Goal: Find specific page/section: Find specific page/section

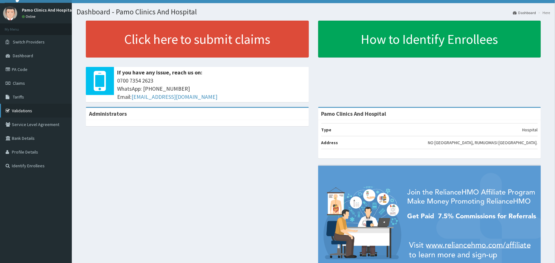
scroll to position [35, 0]
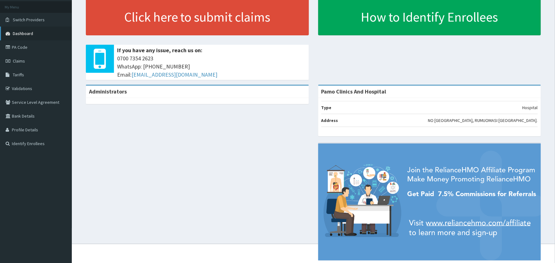
click at [25, 36] on span "Dashboard" at bounding box center [23, 34] width 20 height 6
click at [24, 36] on span "Dashboard" at bounding box center [23, 34] width 20 height 6
click at [18, 95] on link "Validations" at bounding box center [36, 89] width 72 height 14
click at [19, 95] on link "Validations" at bounding box center [36, 89] width 72 height 14
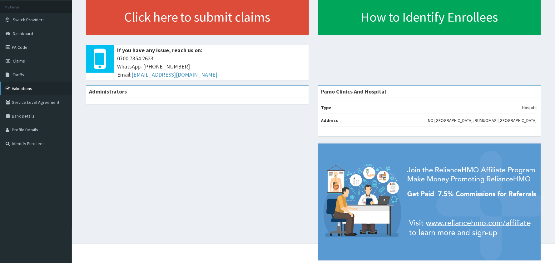
scroll to position [0, 0]
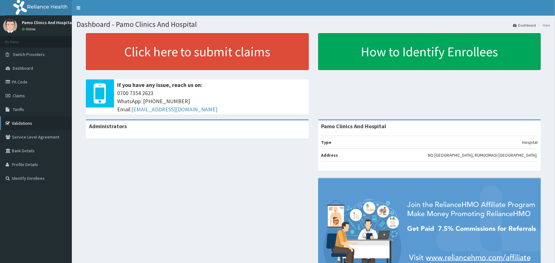
click at [19, 123] on link "Validations" at bounding box center [36, 123] width 72 height 14
click at [20, 123] on link "Validations" at bounding box center [36, 123] width 72 height 14
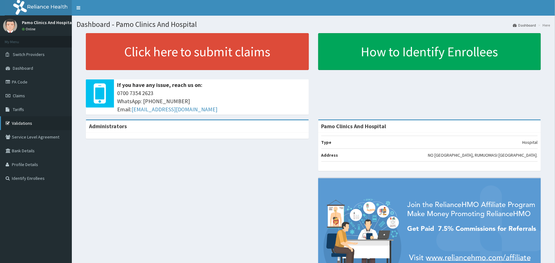
click at [20, 123] on link "Validations" at bounding box center [36, 123] width 72 height 14
click at [20, 121] on link "Validations" at bounding box center [36, 123] width 72 height 14
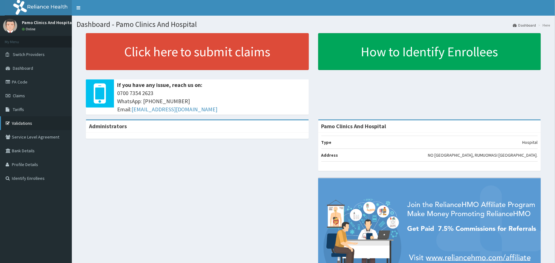
click at [20, 121] on link "Validations" at bounding box center [36, 123] width 72 height 14
